Goal: Task Accomplishment & Management: Use online tool/utility

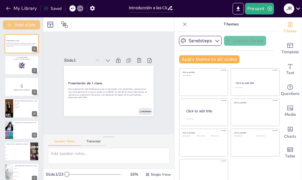
checkbox input "true"
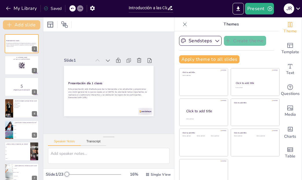
checkbox input "true"
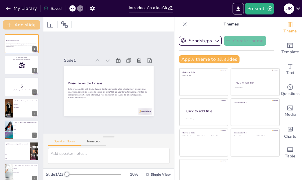
checkbox input "true"
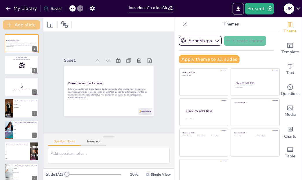
checkbox input "true"
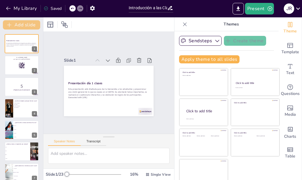
checkbox input "true"
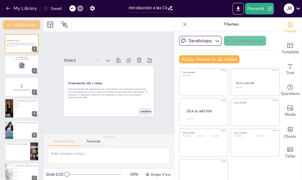
checkbox input "true"
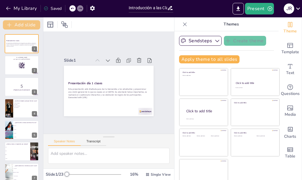
checkbox input "true"
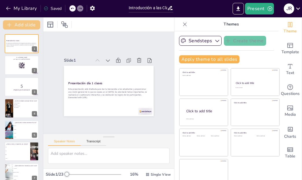
checkbox input "true"
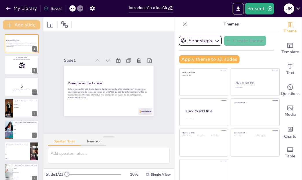
checkbox input "true"
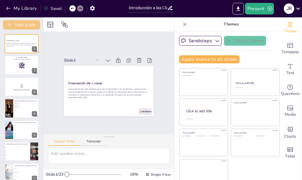
checkbox input "true"
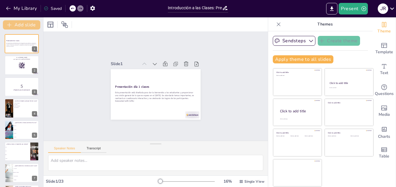
checkbox input "true"
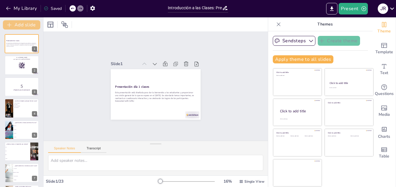
checkbox input "true"
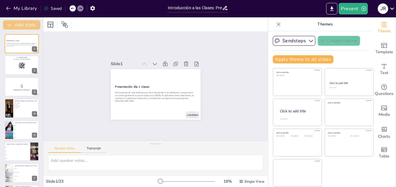
checkbox input "true"
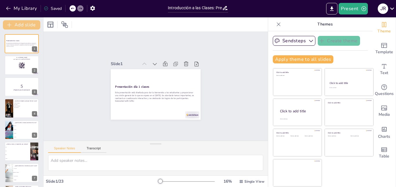
checkbox input "true"
